Goal: Use online tool/utility: Utilize a website feature to perform a specific function

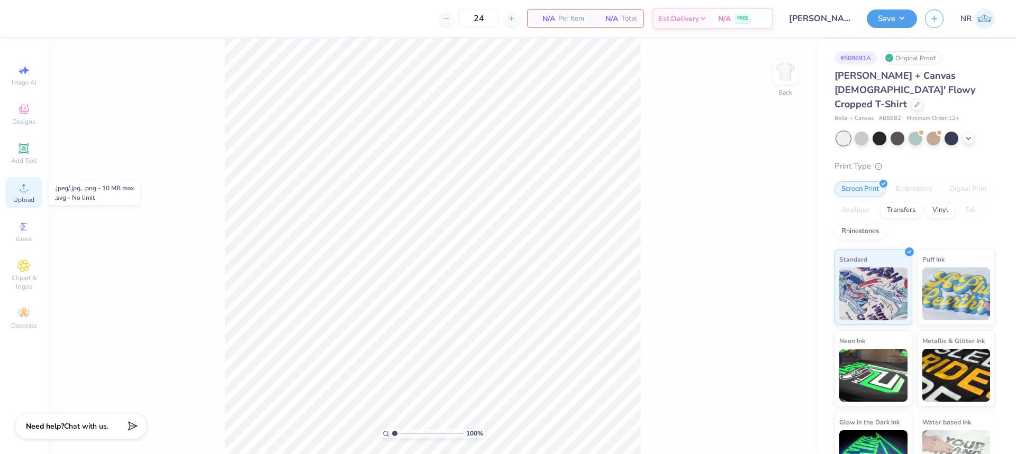
click at [21, 197] on span "Upload" at bounding box center [23, 200] width 21 height 8
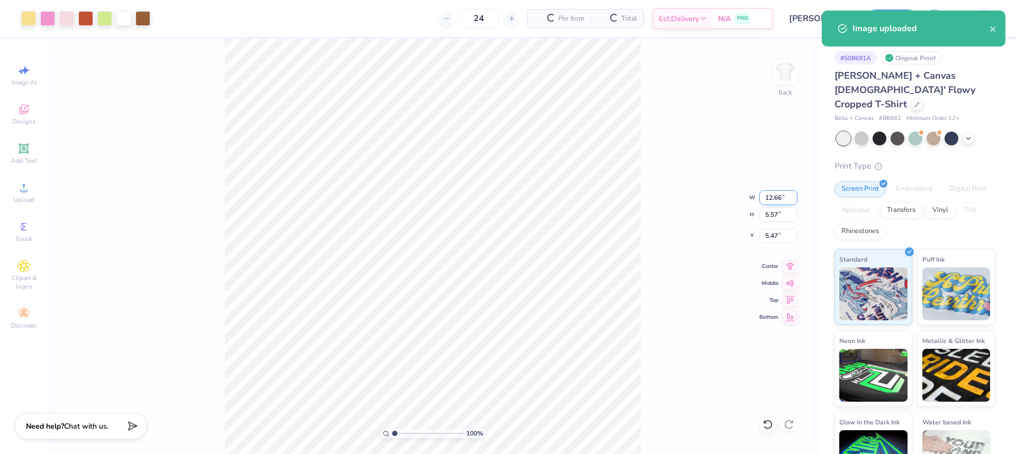
click at [773, 196] on input "12.66" at bounding box center [778, 197] width 38 height 15
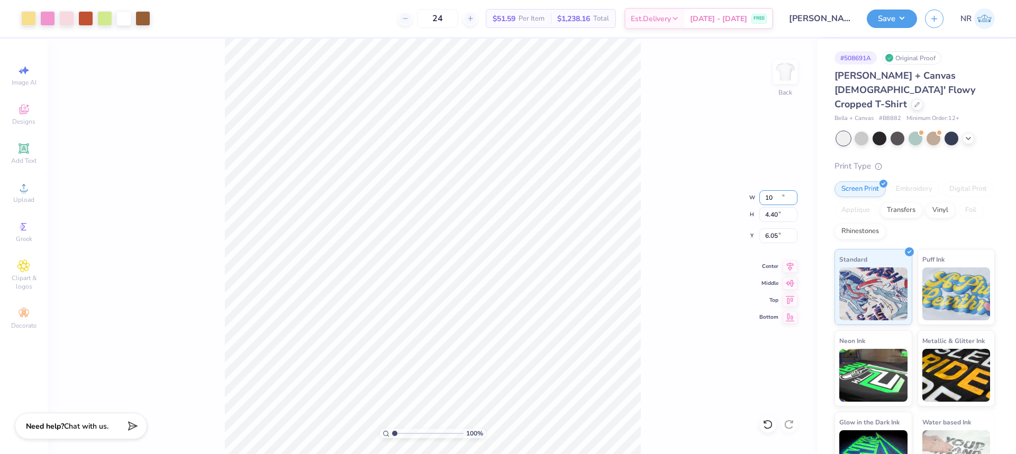
type input "10.00"
type input "4.40"
click at [771, 237] on input "6.05" at bounding box center [778, 236] width 38 height 15
type input "3"
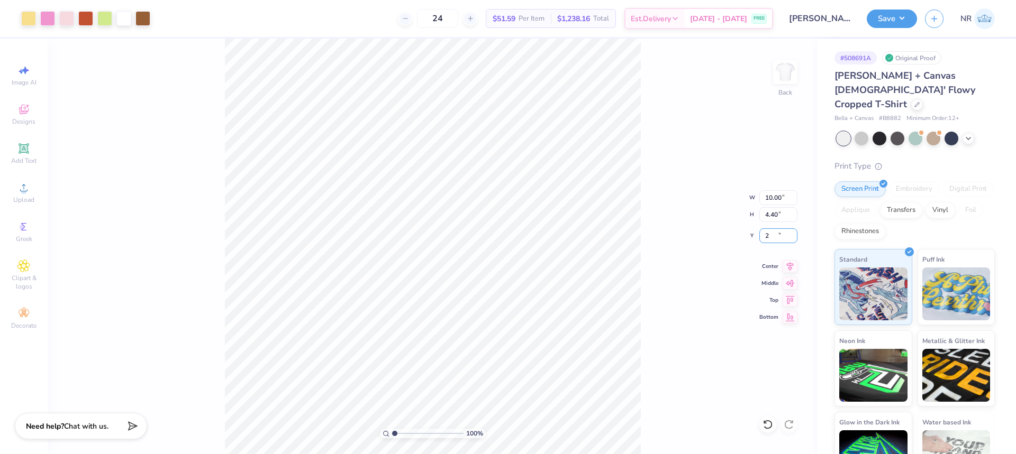
type input "2.00"
click at [677, 224] on div "100 % Back W 10.00 10.00 " H 4.40 4.40 " Y 2.00 2.00 " Center Middle Top Bottom" at bounding box center [433, 247] width 770 height 416
click at [687, 96] on div "100 % Back W 10.00 10.00 " H 4.40 4.40 " Y 2.00 2.00 " Center Middle Top Bottom" at bounding box center [433, 247] width 770 height 416
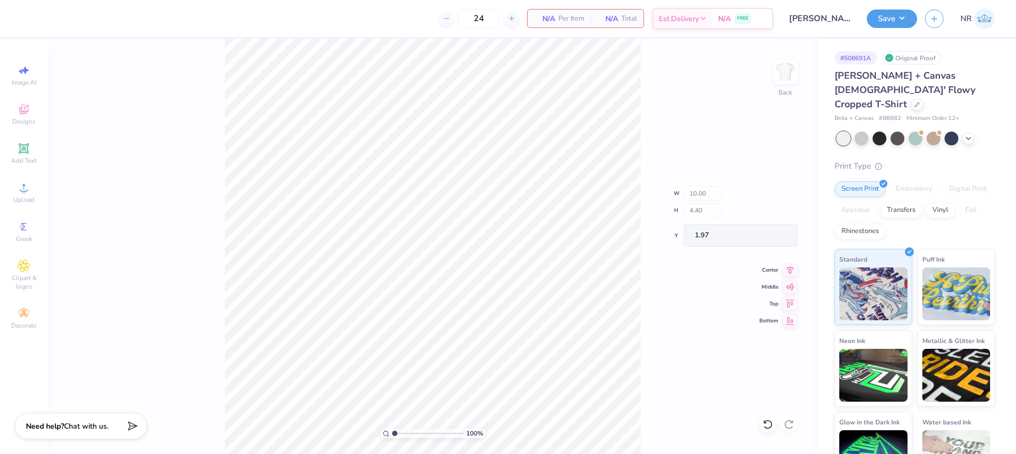
type input "1.97"
click at [23, 201] on span "Upload" at bounding box center [23, 200] width 21 height 8
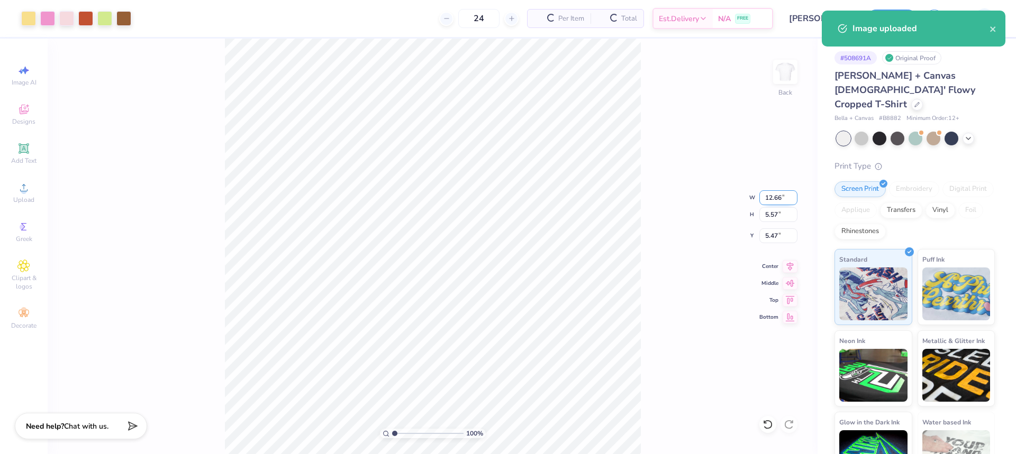
click at [776, 196] on input "12.66" at bounding box center [778, 197] width 38 height 15
click at [772, 236] on input "5.47" at bounding box center [778, 236] width 38 height 15
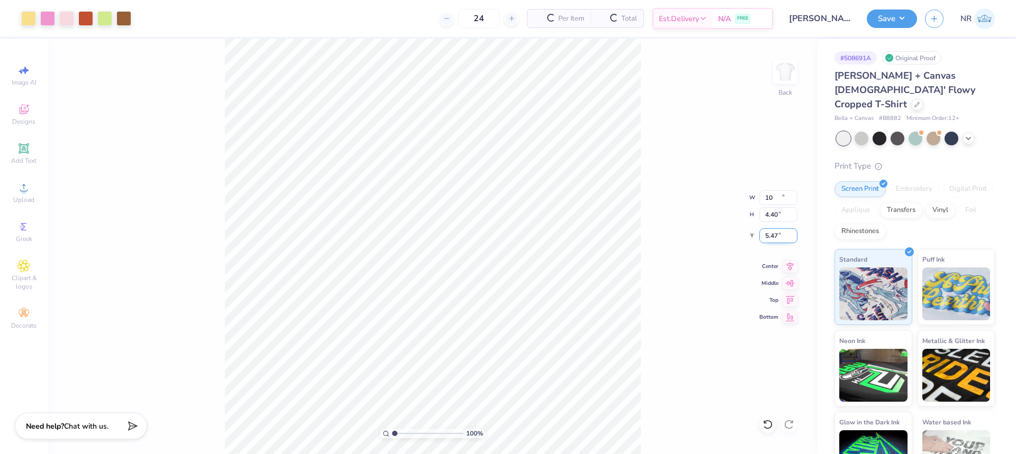
type input "10.00"
type input "4.40"
click at [772, 234] on input "6.05" at bounding box center [778, 236] width 38 height 15
type input "2.00"
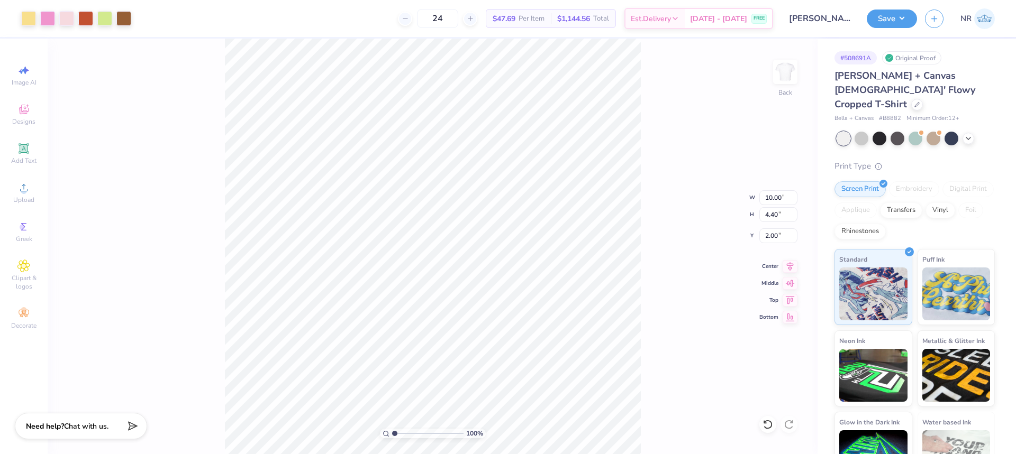
click at [347, 28] on div "24 $47.69 Per Item $1,144.56 Total Est. Delivery [DATE] - [DATE] FREE" at bounding box center [456, 18] width 634 height 37
click at [642, 244] on div "100 % Back W 10.00 10.00 " H 4.40 4.40 " Y 2.00 2.00 " Center Middle Top Bottom" at bounding box center [433, 247] width 770 height 416
click at [654, 241] on div "100 % Back W 10.00 H 4.40 Y 2.00 Center Middle Top Bottom" at bounding box center [433, 247] width 770 height 416
drag, startPoint x: 395, startPoint y: 433, endPoint x: 426, endPoint y: 402, distance: 43.4
click at [426, 429] on input "range" at bounding box center [427, 434] width 71 height 10
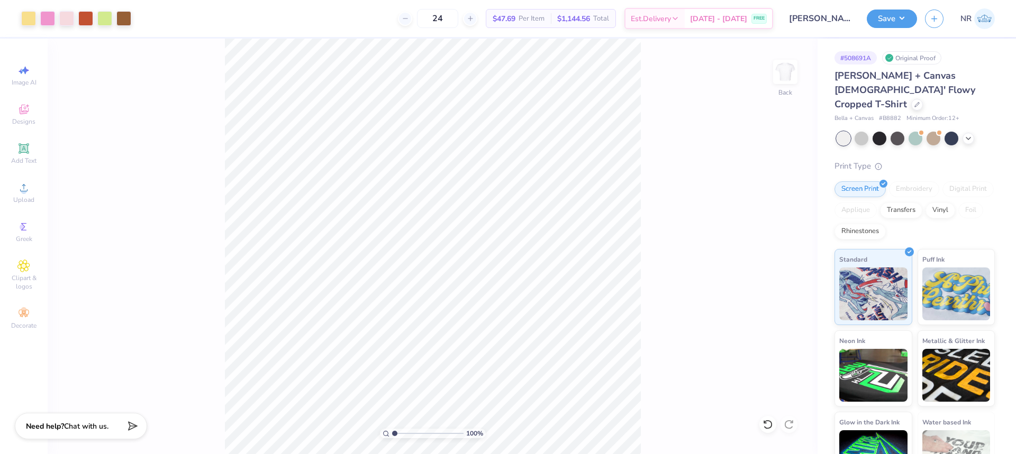
drag, startPoint x: 425, startPoint y: 433, endPoint x: 348, endPoint y: 424, distance: 77.2
type input "1"
click at [392, 429] on input "range" at bounding box center [427, 434] width 71 height 10
click at [879, 24] on button "Save" at bounding box center [892, 17] width 50 height 19
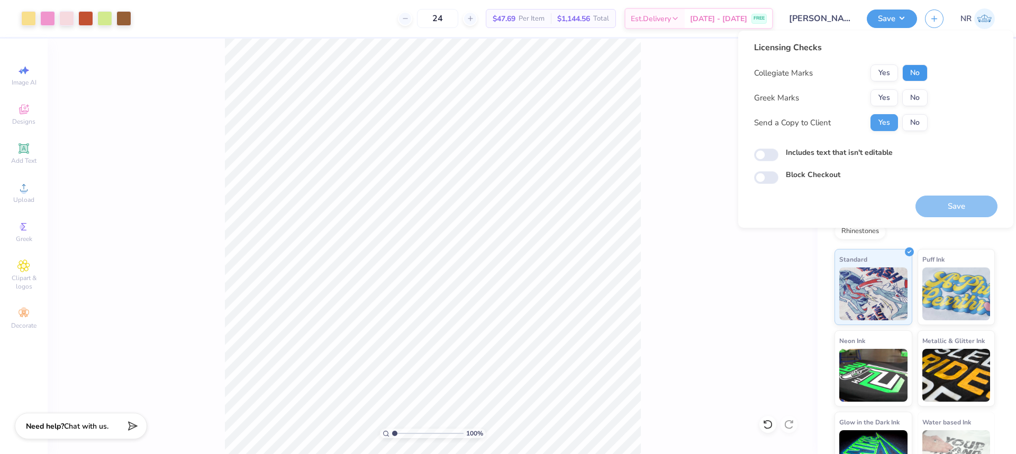
click at [914, 68] on button "No" at bounding box center [914, 73] width 25 height 17
click at [916, 92] on button "No" at bounding box center [914, 97] width 25 height 17
click at [887, 94] on button "Yes" at bounding box center [884, 97] width 28 height 17
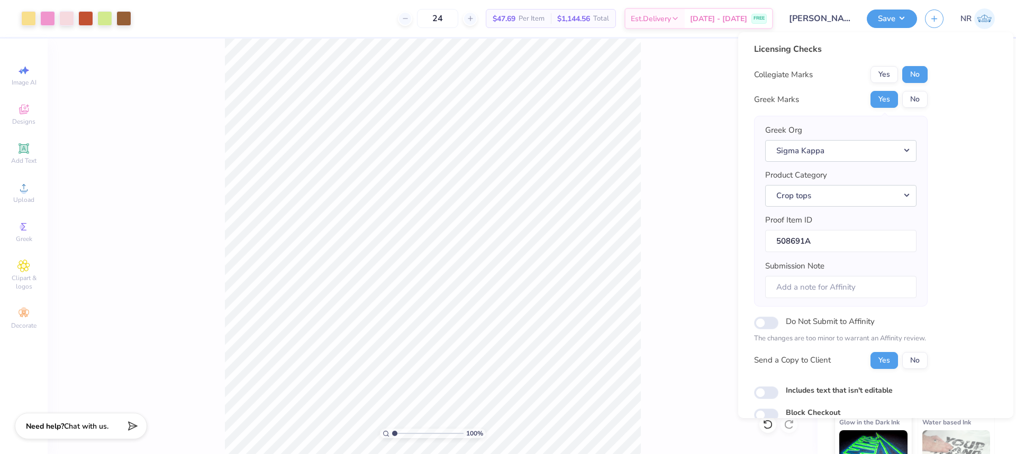
scroll to position [47, 0]
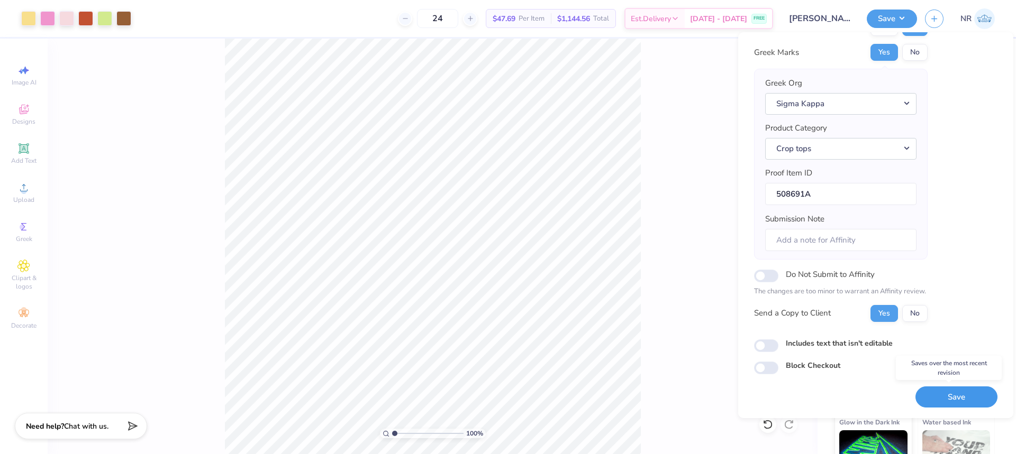
click at [943, 394] on button "Save" at bounding box center [956, 398] width 82 height 22
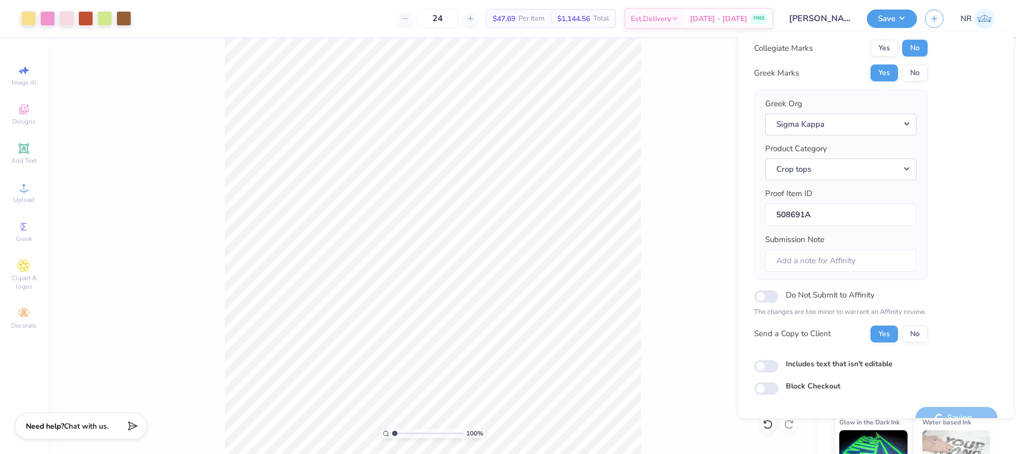
scroll to position [32, 0]
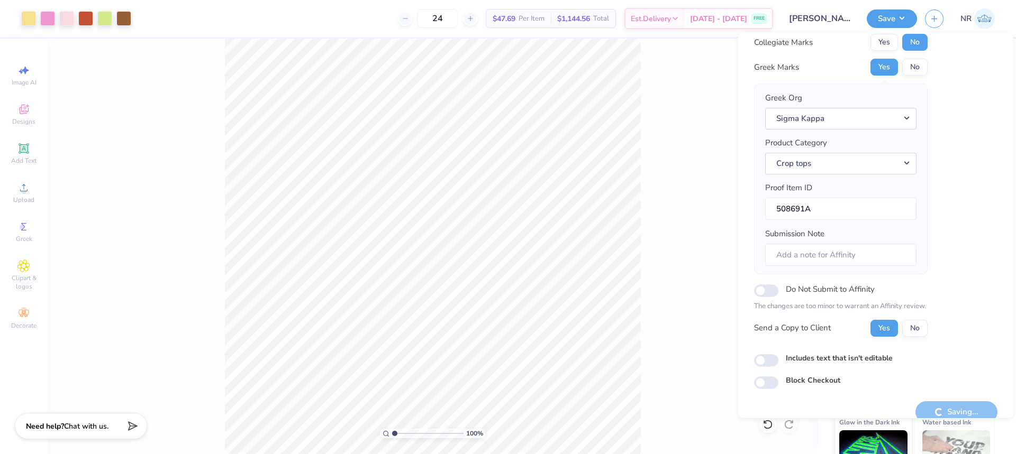
click at [982, 146] on div "Licensing Checks Collegiate Marks Yes No Greek Marks Yes No Greek Org Sigma Kap…" at bounding box center [875, 200] width 243 height 379
